Goal: Browse casually

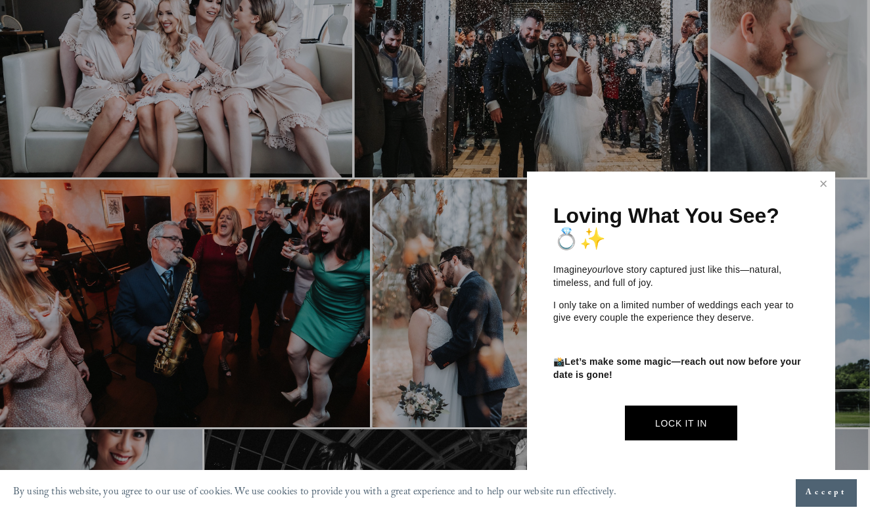
scroll to position [1181, 1]
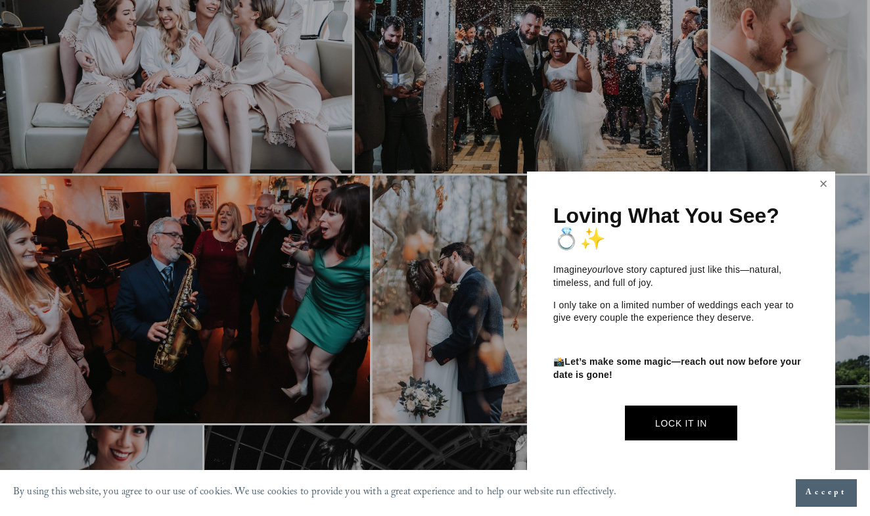
click at [817, 188] on link "Close" at bounding box center [823, 183] width 20 height 21
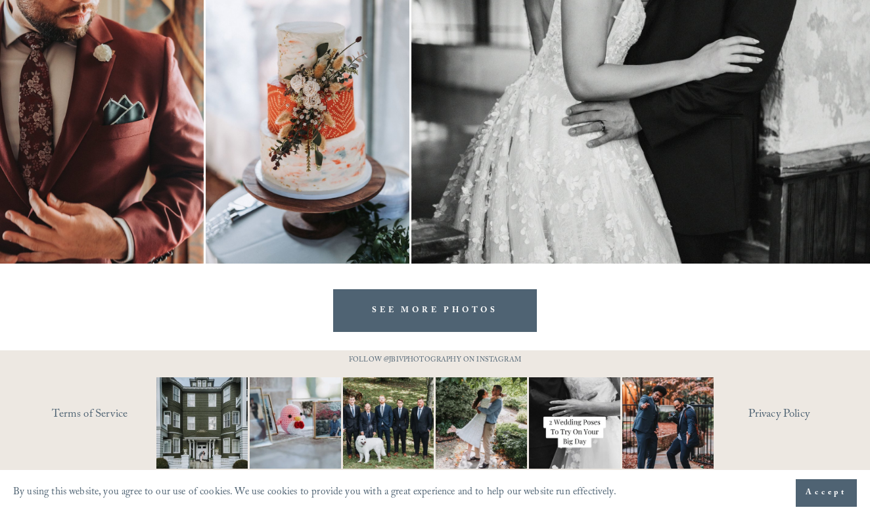
scroll to position [4318, 0]
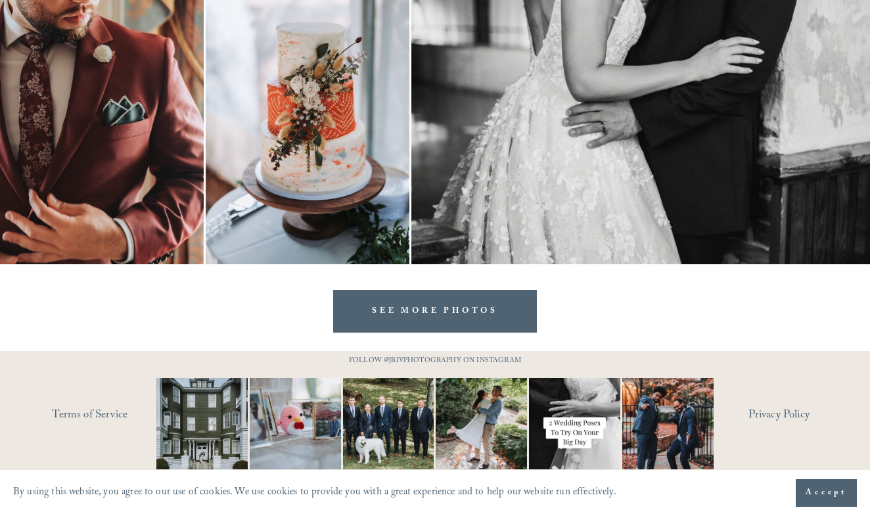
click at [449, 310] on link "SEE MORE PHOTOS" at bounding box center [435, 311] width 204 height 43
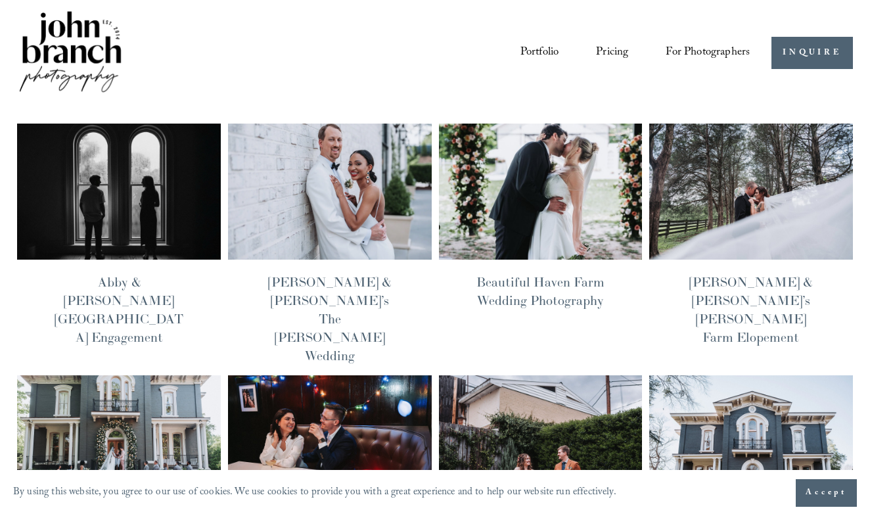
click at [449, 309] on article "John Branch IV 5/5/25 John Branch IV 5/5/25 Beautiful Haven Farm Wedding Photog…" at bounding box center [541, 244] width 204 height 241
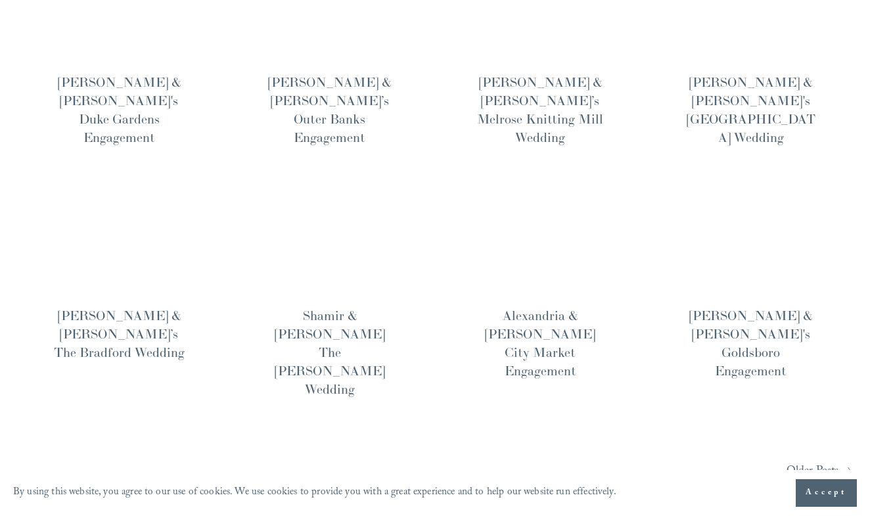
scroll to position [925, 0]
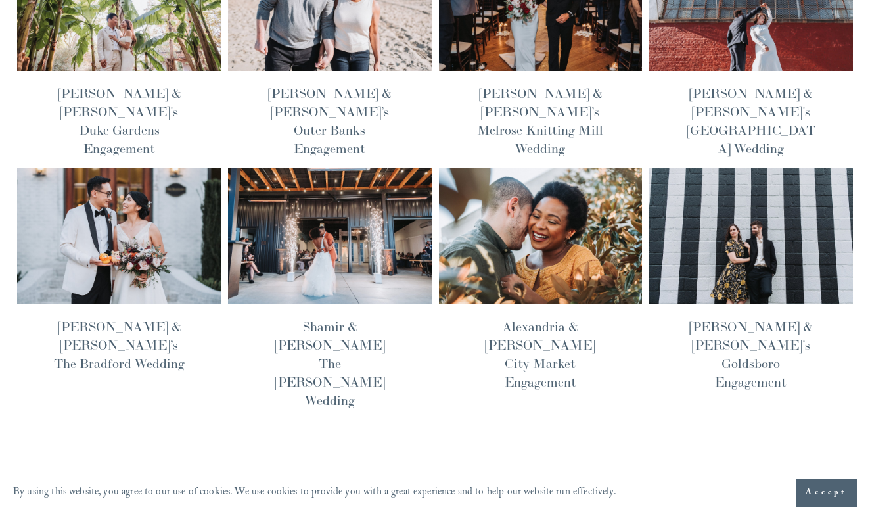
click at [357, 168] on img at bounding box center [330, 236] width 206 height 137
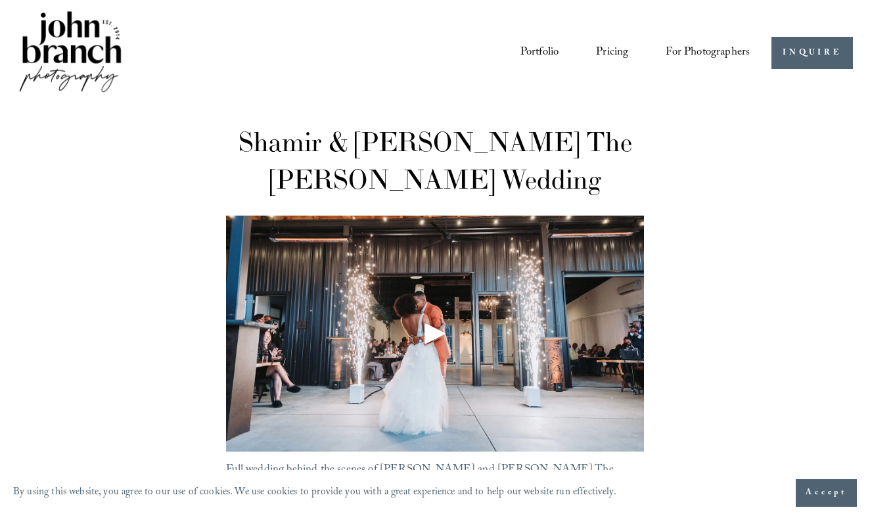
click at [70, 37] on img at bounding box center [70, 53] width 106 height 89
click at [98, 61] on img at bounding box center [70, 53] width 106 height 89
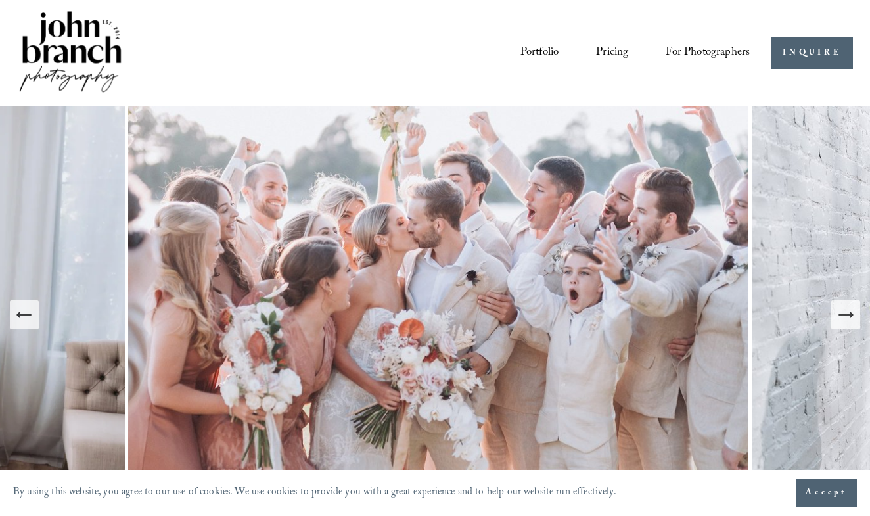
click at [842, 317] on icon "Next Slide" at bounding box center [845, 315] width 18 height 18
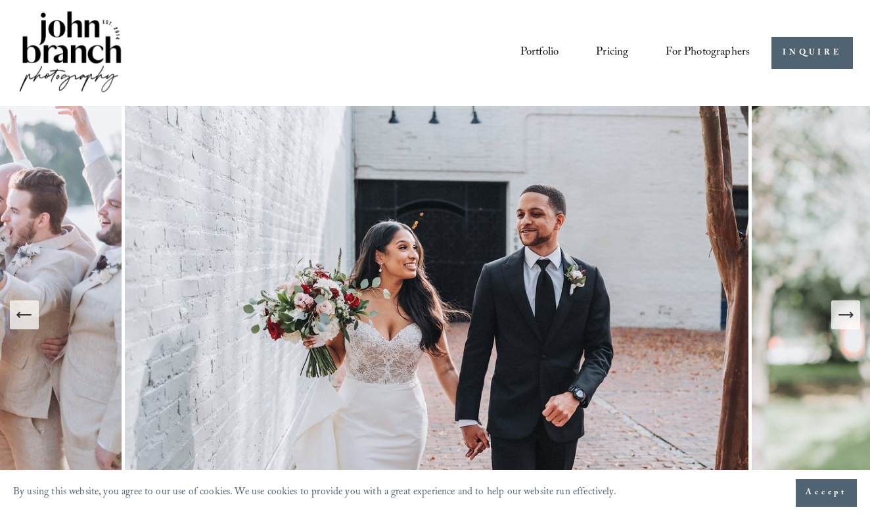
click at [842, 317] on icon "Next Slide" at bounding box center [845, 315] width 18 height 18
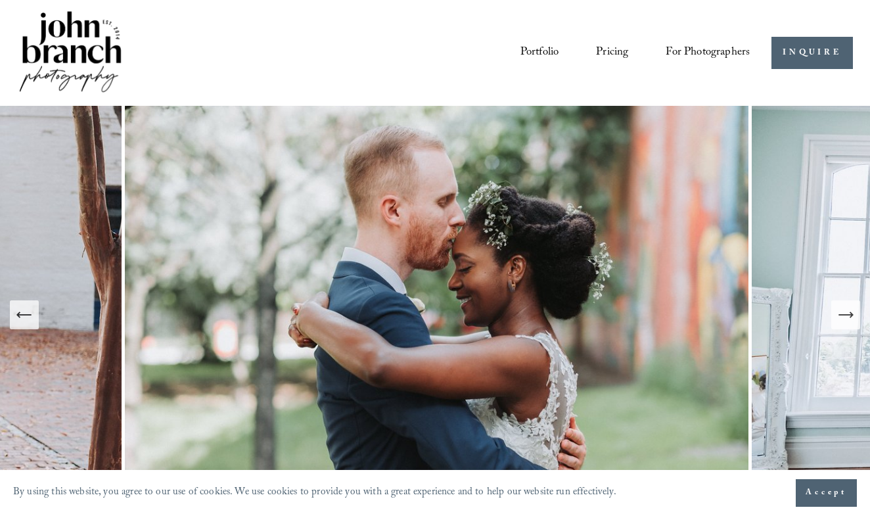
click at [842, 317] on icon "Next Slide" at bounding box center [845, 315] width 18 height 18
